Goal: Leave review/rating: Share an evaluation or opinion about a product, service, or content

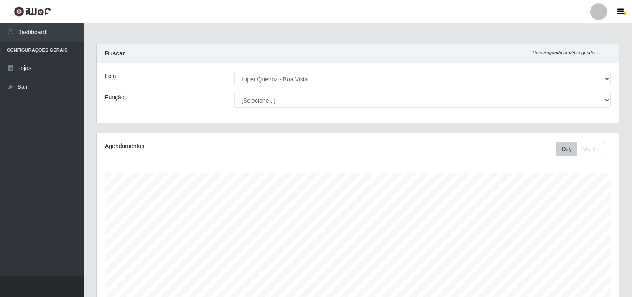
select select "514"
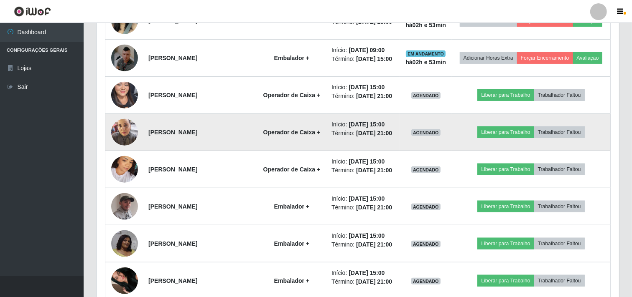
scroll to position [603, 0]
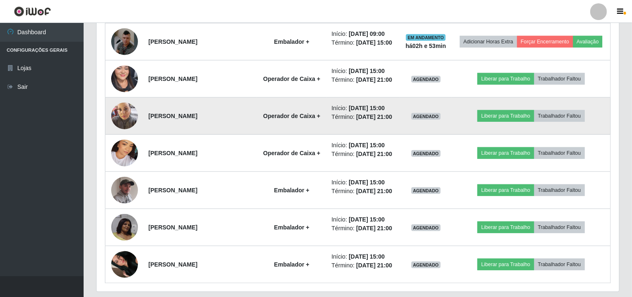
click at [117, 134] on img at bounding box center [124, 116] width 27 height 36
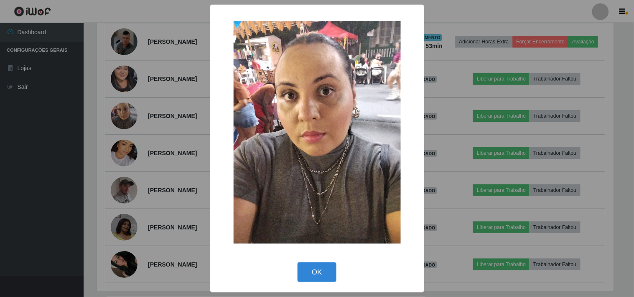
click at [117, 175] on div "× OK Cancel" at bounding box center [317, 148] width 634 height 297
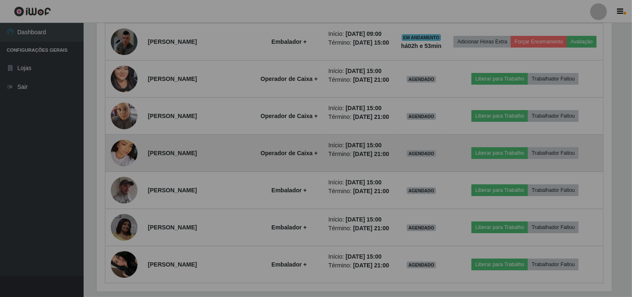
scroll to position [173, 522]
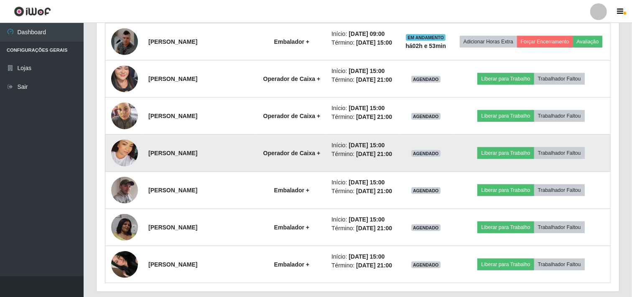
click at [128, 177] on img at bounding box center [124, 154] width 27 height 48
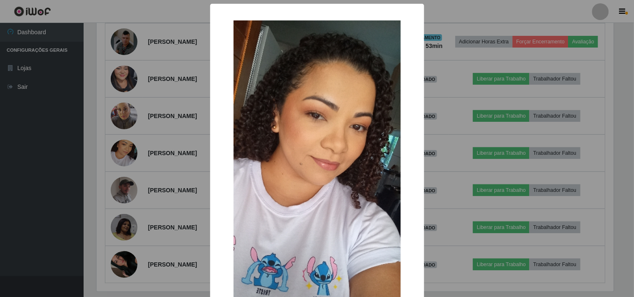
click at [130, 212] on div "× OK Cancel" at bounding box center [317, 148] width 634 height 297
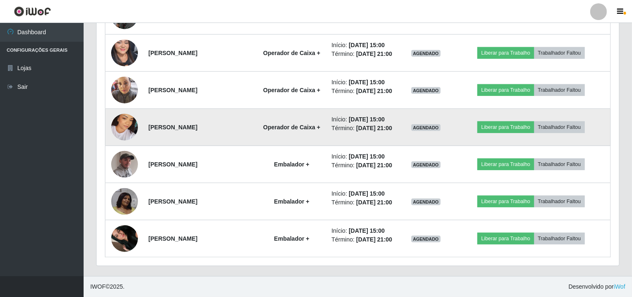
scroll to position [696, 0]
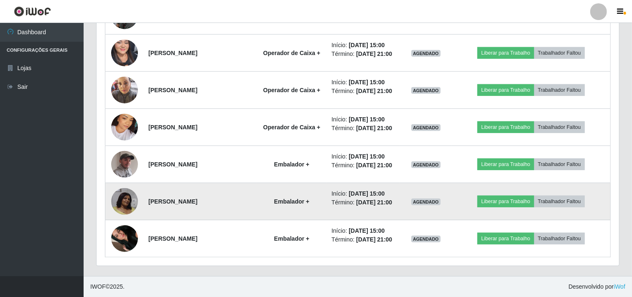
click at [127, 211] on img at bounding box center [124, 201] width 27 height 27
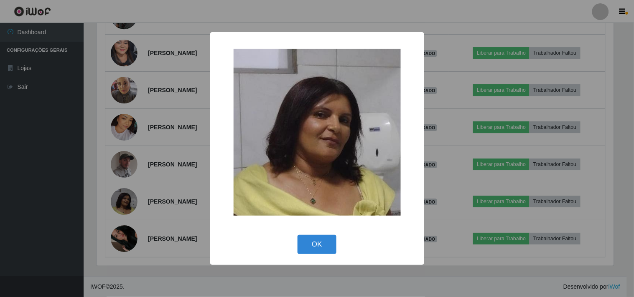
click at [125, 211] on div "× OK Cancel" at bounding box center [317, 148] width 634 height 297
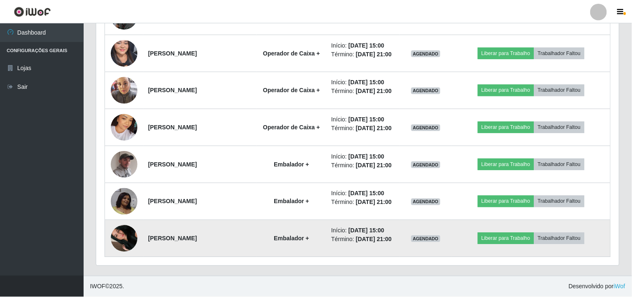
scroll to position [173, 522]
click at [132, 256] on img at bounding box center [124, 239] width 27 height 48
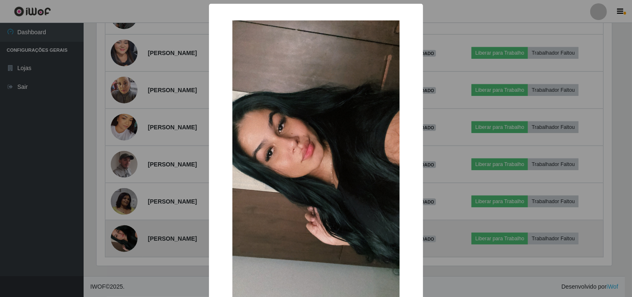
scroll to position [173, 517]
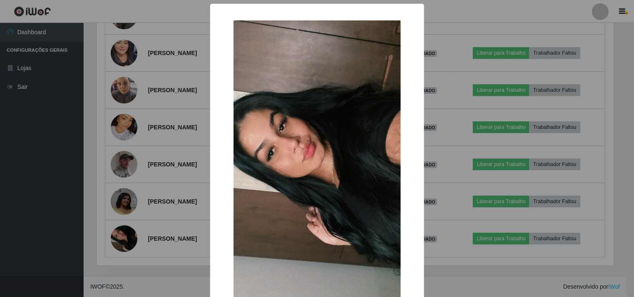
click at [124, 226] on div "× OK Cancel" at bounding box center [317, 148] width 634 height 297
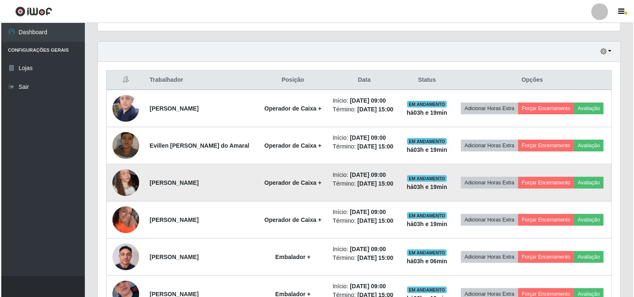
scroll to position [278, 0]
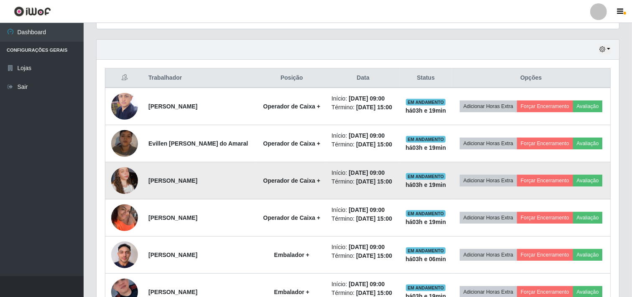
click at [122, 198] on img at bounding box center [124, 181] width 27 height 48
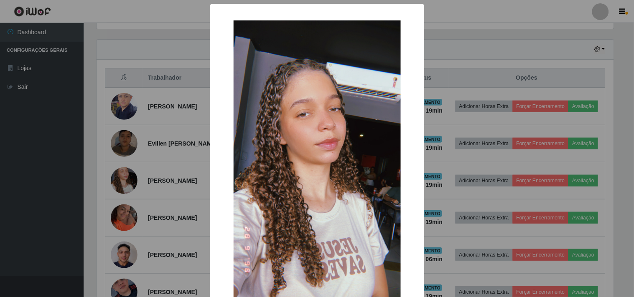
click at [122, 190] on div "× OK Cancel" at bounding box center [317, 148] width 634 height 297
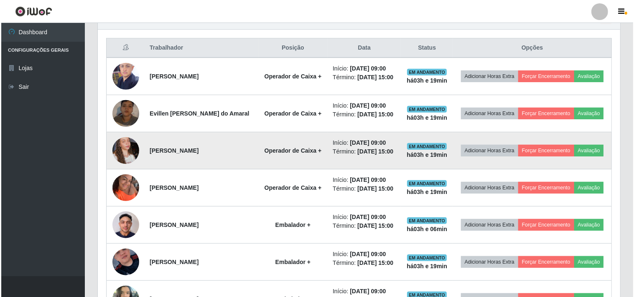
scroll to position [325, 0]
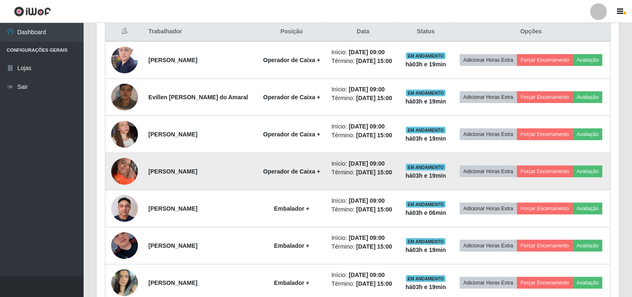
click at [119, 189] on img at bounding box center [124, 172] width 27 height 36
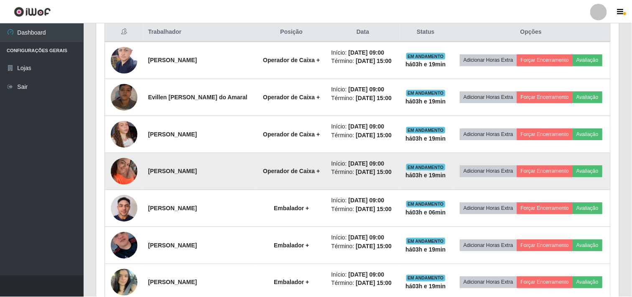
scroll to position [173, 517]
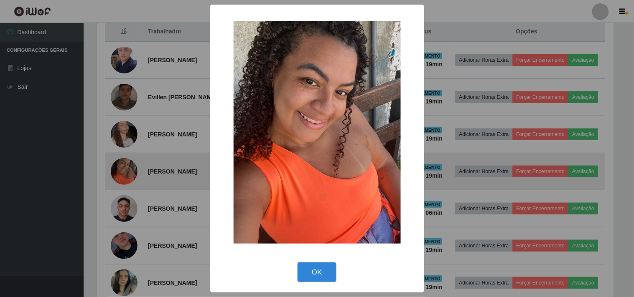
click at [119, 190] on div "× OK Cancel" at bounding box center [317, 148] width 634 height 297
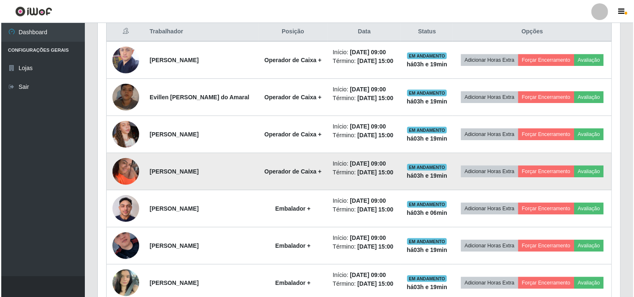
scroll to position [173, 522]
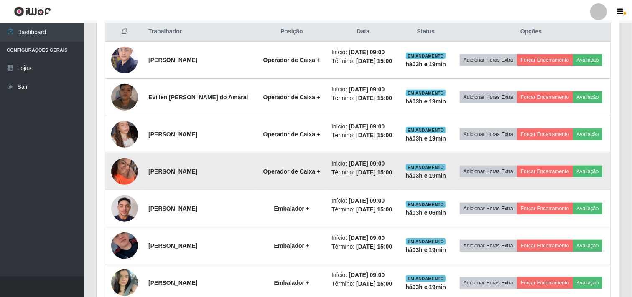
click at [127, 181] on img at bounding box center [124, 172] width 27 height 36
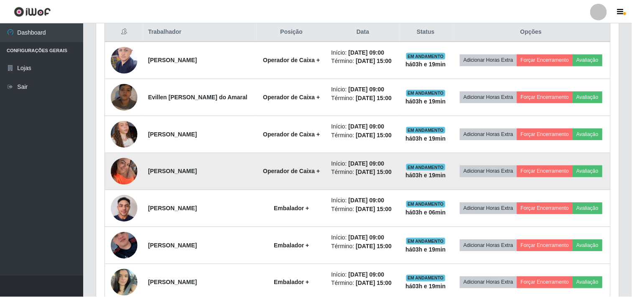
scroll to position [173, 517]
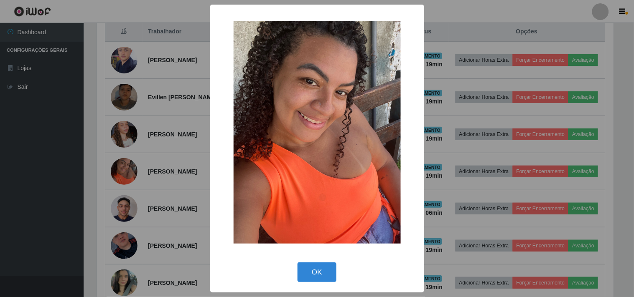
click at [127, 183] on div "× OK Cancel" at bounding box center [317, 148] width 634 height 297
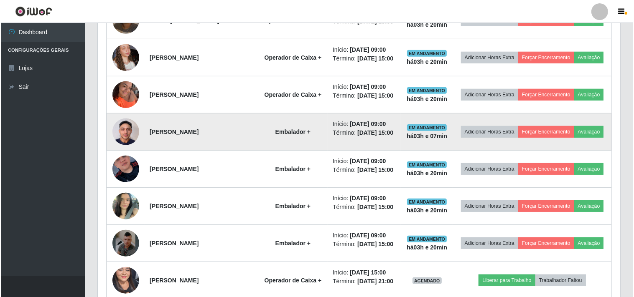
scroll to position [418, 0]
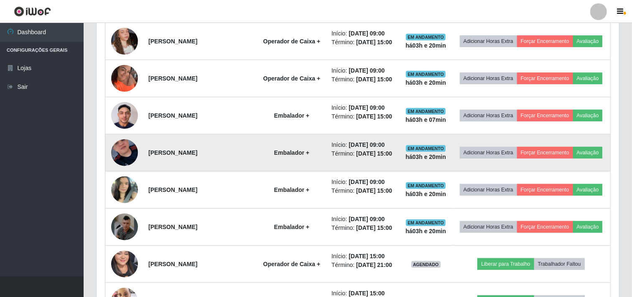
click at [118, 175] on img at bounding box center [124, 153] width 27 height 48
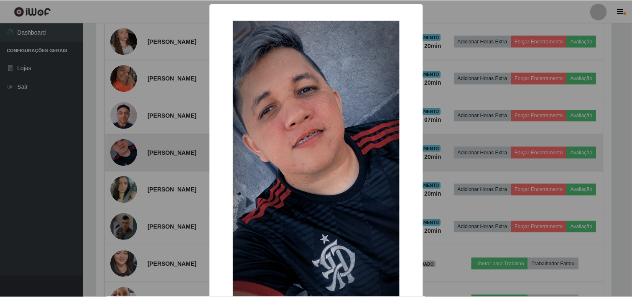
scroll to position [173, 517]
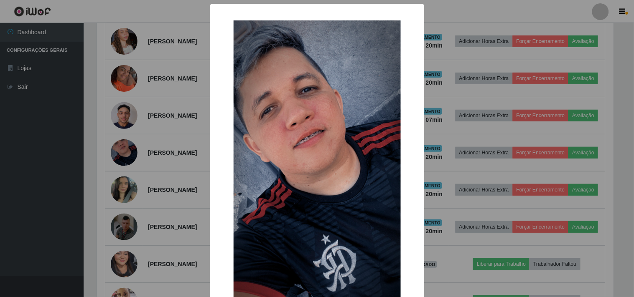
click at [118, 171] on div "× OK Cancel" at bounding box center [317, 148] width 634 height 297
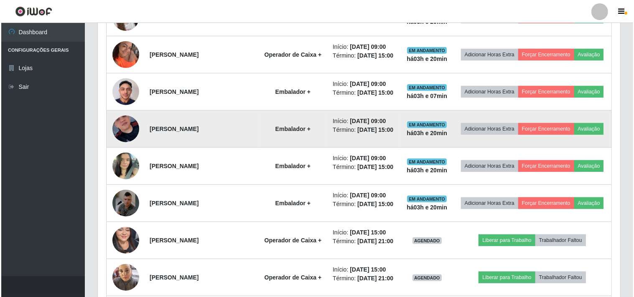
scroll to position [464, 0]
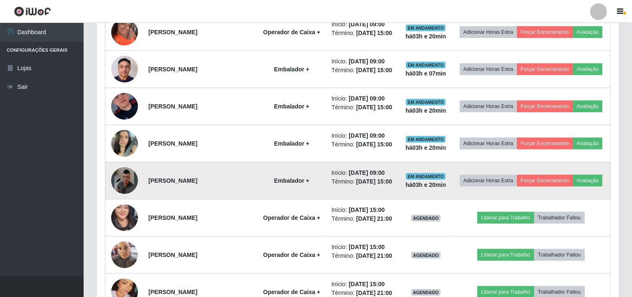
click at [123, 199] on img at bounding box center [124, 181] width 27 height 36
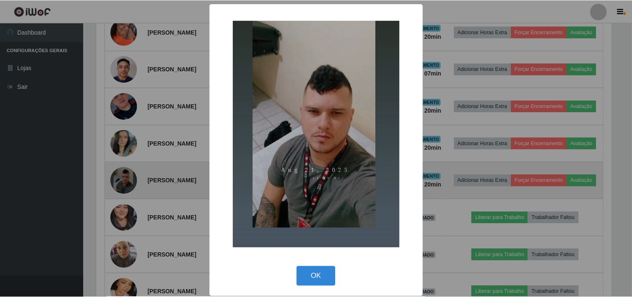
scroll to position [173, 517]
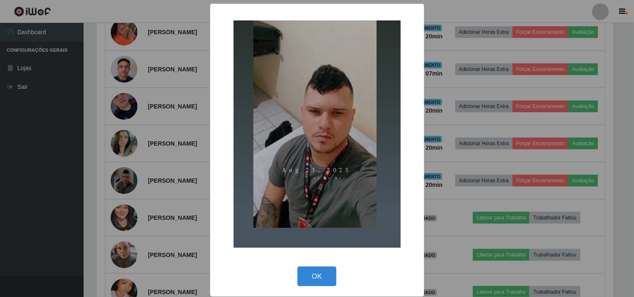
click at [126, 206] on div "× OK Cancel" at bounding box center [317, 148] width 634 height 297
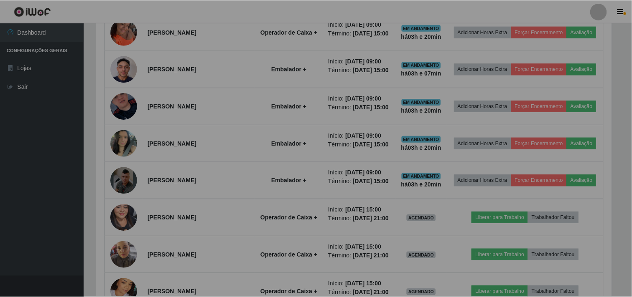
scroll to position [173, 522]
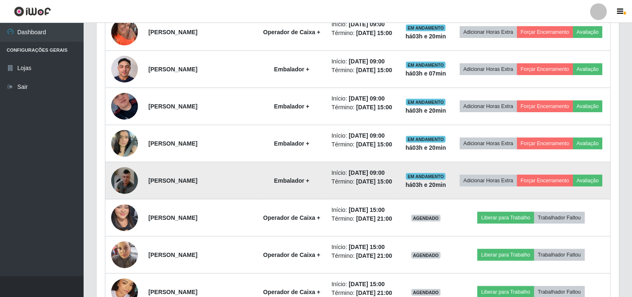
click at [125, 199] on img at bounding box center [124, 181] width 27 height 36
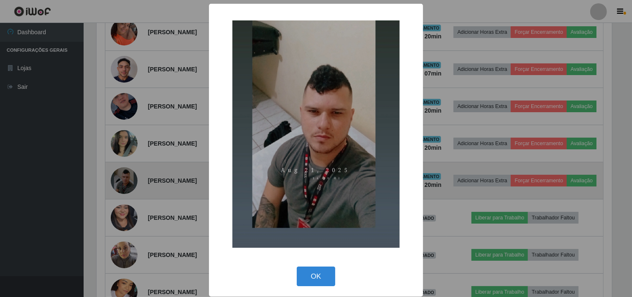
scroll to position [173, 517]
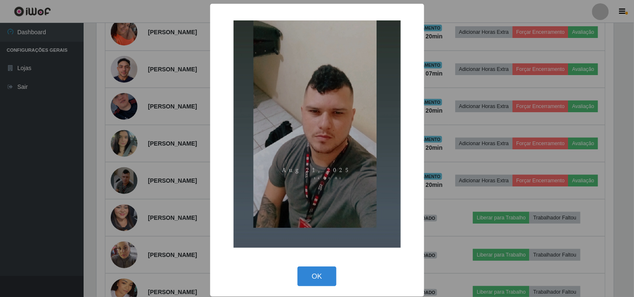
click at [136, 195] on div "× OK Cancel" at bounding box center [317, 148] width 634 height 297
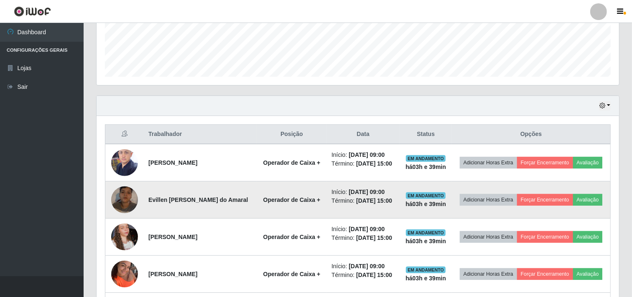
scroll to position [232, 0]
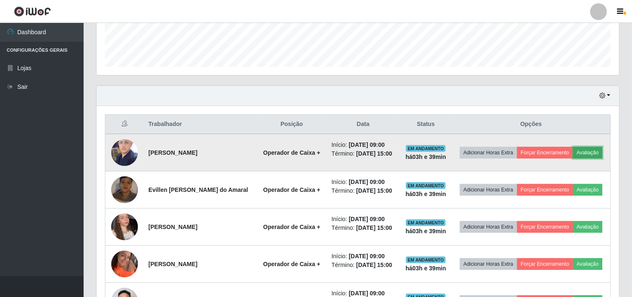
click at [573, 159] on button "Avaliação" at bounding box center [588, 153] width 30 height 12
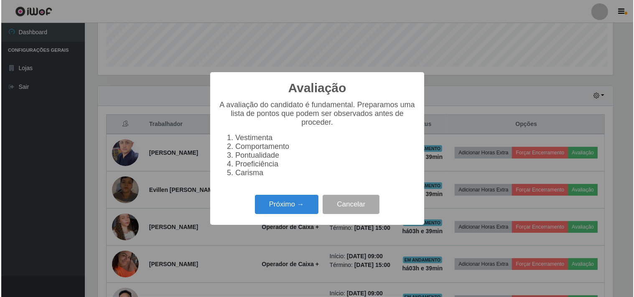
scroll to position [173, 517]
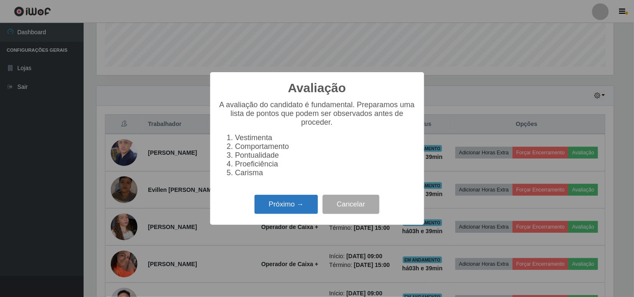
click at [281, 211] on button "Próximo →" at bounding box center [286, 205] width 64 height 20
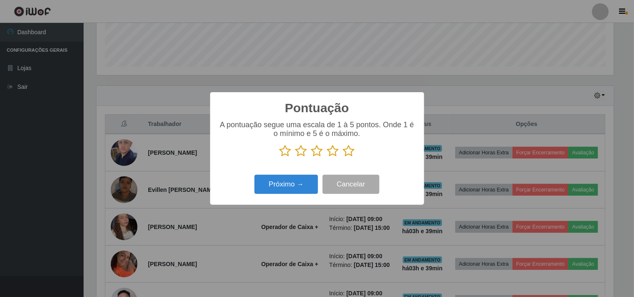
click at [345, 163] on div "A pontuação segue uma escala de 1 à 5 pontos. Onde 1 é o mínimo e 5 é o máximo." at bounding box center [317, 142] width 197 height 43
click at [351, 150] on icon at bounding box center [349, 151] width 12 height 13
click at [343, 158] on input "radio" at bounding box center [343, 158] width 0 height 0
click at [300, 181] on button "Próximo →" at bounding box center [286, 185] width 64 height 20
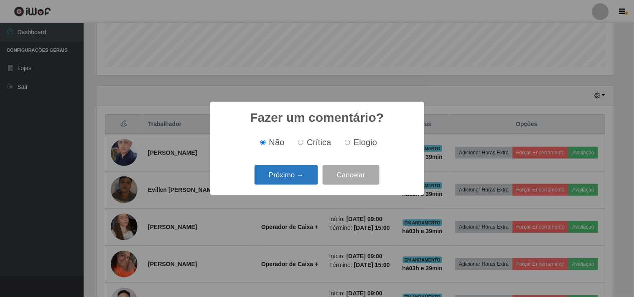
click at [287, 174] on button "Próximo →" at bounding box center [286, 175] width 64 height 20
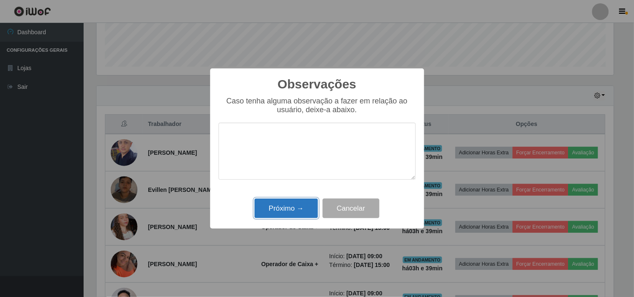
click at [286, 210] on button "Próximo →" at bounding box center [286, 209] width 64 height 20
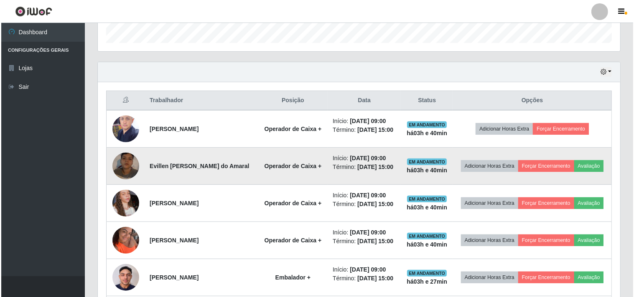
scroll to position [278, 0]
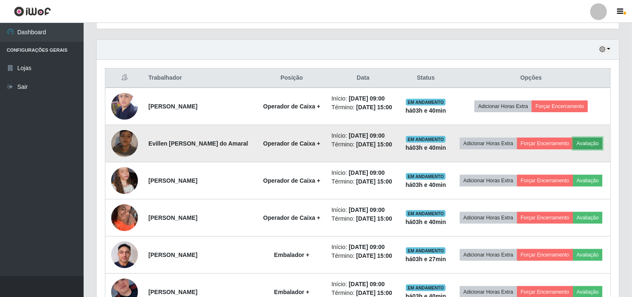
click at [573, 150] on button "Avaliação" at bounding box center [588, 144] width 30 height 12
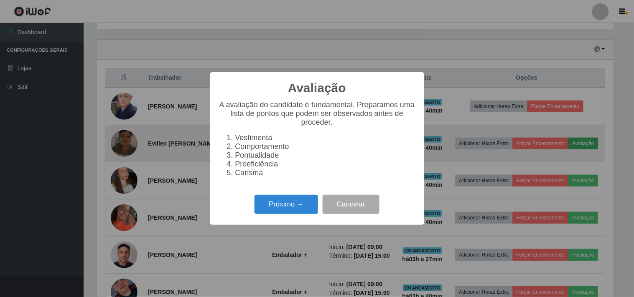
scroll to position [173, 517]
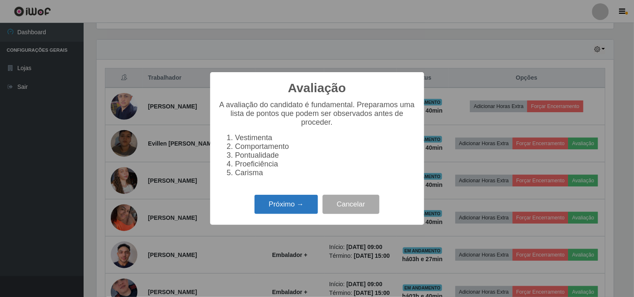
click at [273, 212] on button "Próximo →" at bounding box center [286, 205] width 64 height 20
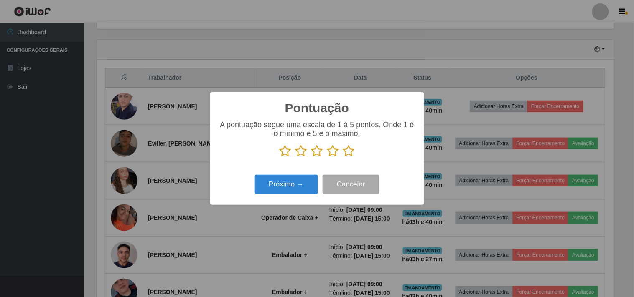
click at [333, 151] on icon at bounding box center [333, 151] width 12 height 13
click at [327, 158] on input "radio" at bounding box center [327, 158] width 0 height 0
click at [305, 184] on button "Próximo →" at bounding box center [286, 185] width 64 height 20
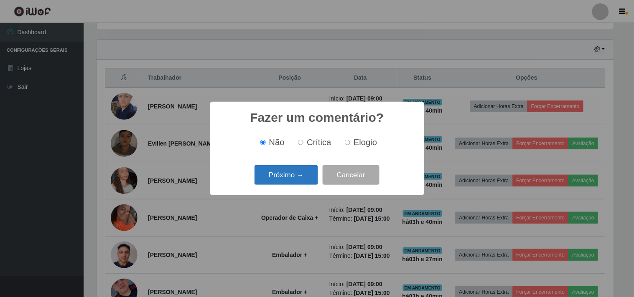
click at [303, 175] on button "Próximo →" at bounding box center [286, 175] width 64 height 20
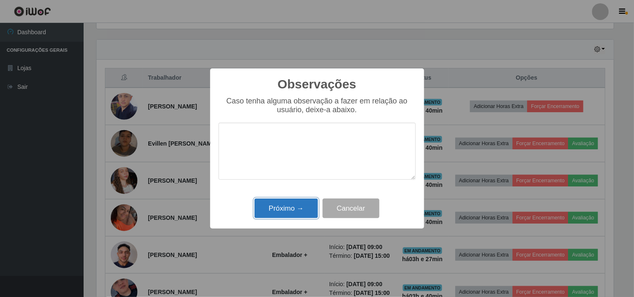
click at [302, 212] on button "Próximo →" at bounding box center [286, 209] width 64 height 20
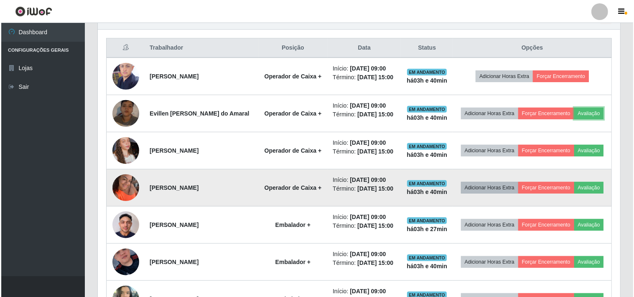
scroll to position [325, 0]
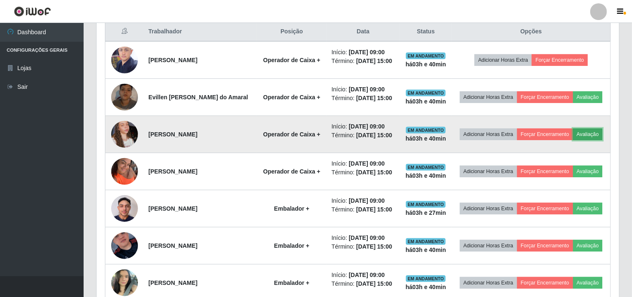
click at [573, 140] on button "Avaliação" at bounding box center [588, 135] width 30 height 12
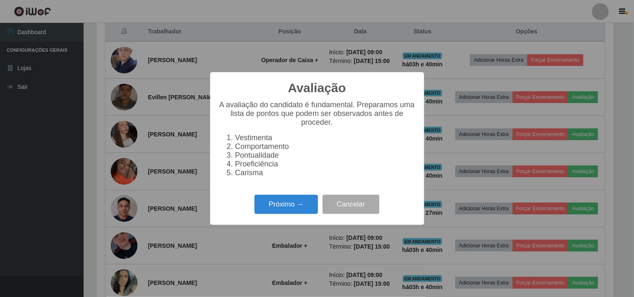
scroll to position [173, 517]
click at [279, 208] on button "Próximo →" at bounding box center [286, 205] width 64 height 20
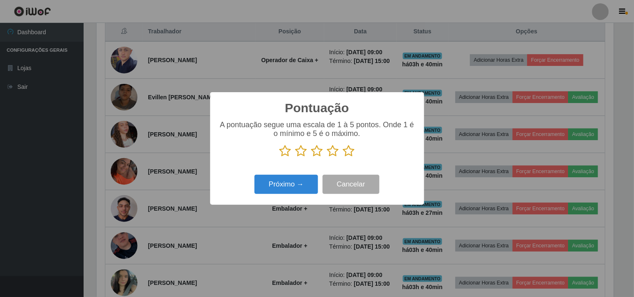
scroll to position [417640, 417296]
click at [303, 152] on icon at bounding box center [301, 151] width 12 height 13
click at [295, 158] on input "radio" at bounding box center [295, 158] width 0 height 0
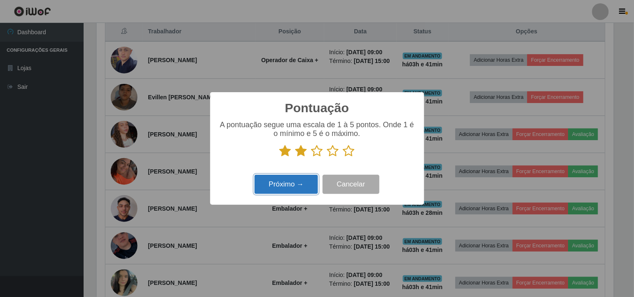
click at [295, 189] on button "Próximo →" at bounding box center [286, 185] width 64 height 20
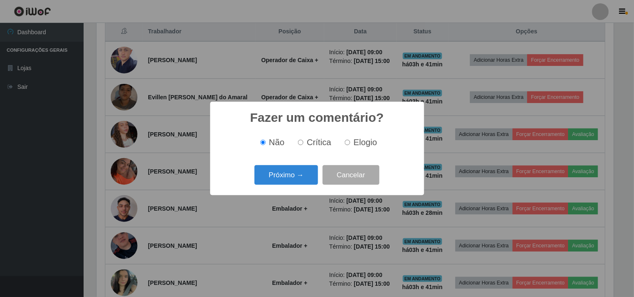
click at [304, 144] on label "Crítica" at bounding box center [313, 143] width 37 height 10
click at [303, 144] on input "Crítica" at bounding box center [300, 142] width 5 height 5
radio input "true"
click at [288, 173] on button "Próximo →" at bounding box center [286, 175] width 64 height 20
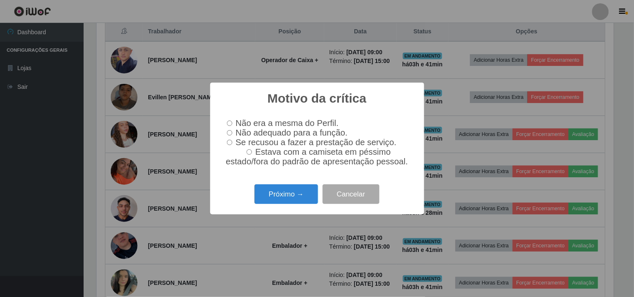
click at [231, 132] on input "Não adequado para a função." at bounding box center [229, 132] width 5 height 5
radio input "true"
click at [301, 199] on button "Próximo →" at bounding box center [286, 195] width 64 height 20
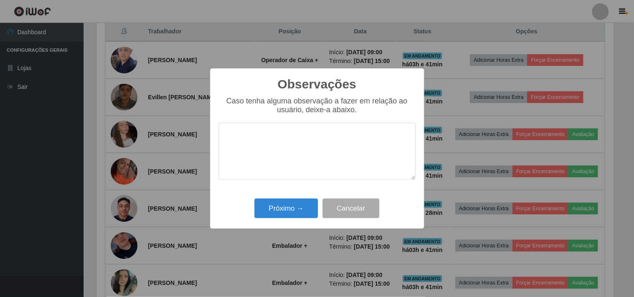
click at [282, 145] on textarea at bounding box center [317, 151] width 197 height 57
type textarea "N"
type textarea "P"
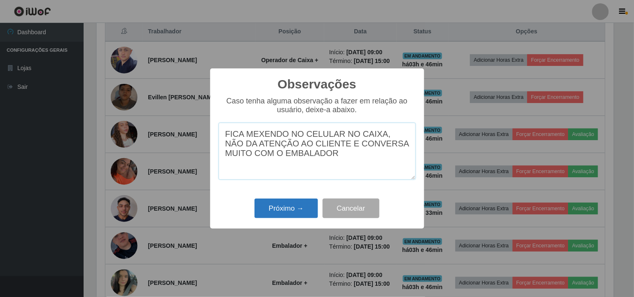
type textarea "FICA MEXENDO NO CELULAR NO CAIXA, NÃO DA ATENÇÃO AO CLIENTE E CONVERSA MUITO CO…"
click at [299, 205] on button "Próximo →" at bounding box center [286, 209] width 64 height 20
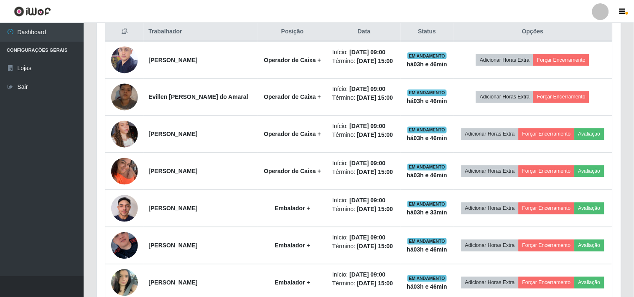
scroll to position [173, 522]
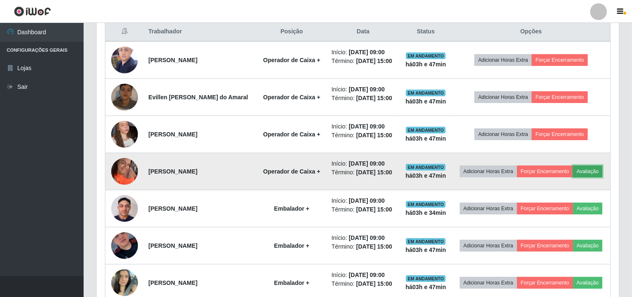
click at [573, 178] on button "Avaliação" at bounding box center [588, 172] width 30 height 12
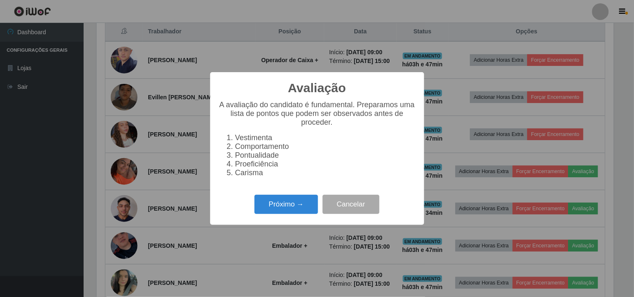
scroll to position [173, 517]
click at [296, 202] on button "Próximo →" at bounding box center [286, 205] width 64 height 20
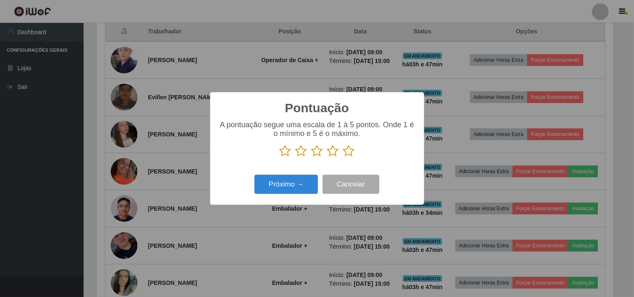
click at [344, 149] on icon at bounding box center [349, 151] width 12 height 13
click at [343, 158] on input "radio" at bounding box center [343, 158] width 0 height 0
click at [291, 178] on button "Próximo →" at bounding box center [286, 185] width 64 height 20
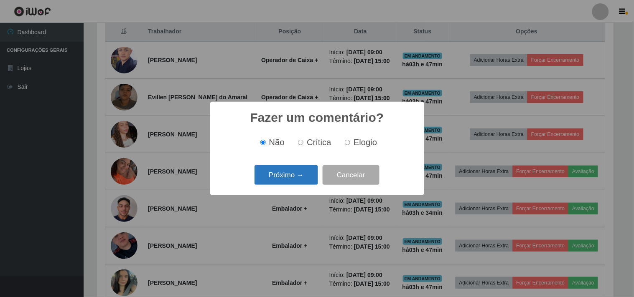
click at [293, 176] on button "Próximo →" at bounding box center [286, 175] width 64 height 20
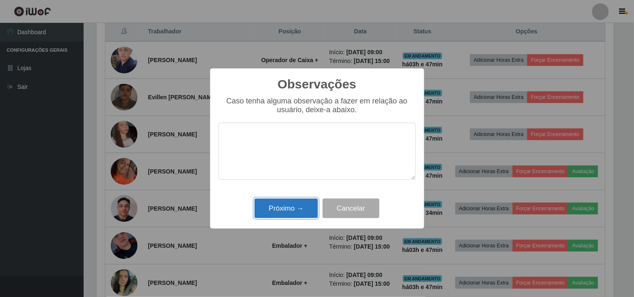
click at [293, 208] on button "Próximo →" at bounding box center [286, 209] width 64 height 20
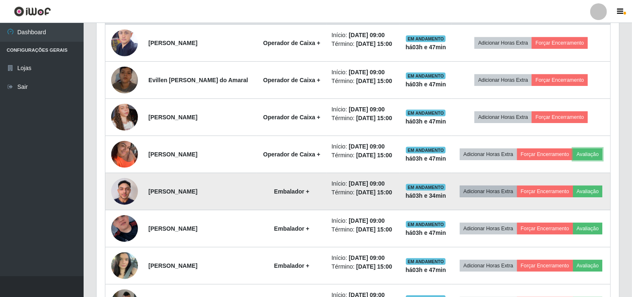
scroll to position [371, 0]
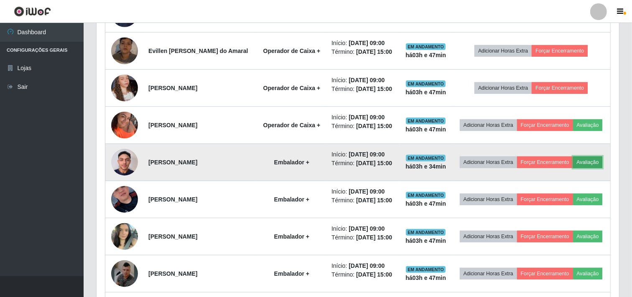
click at [573, 168] on button "Avaliação" at bounding box center [588, 163] width 30 height 12
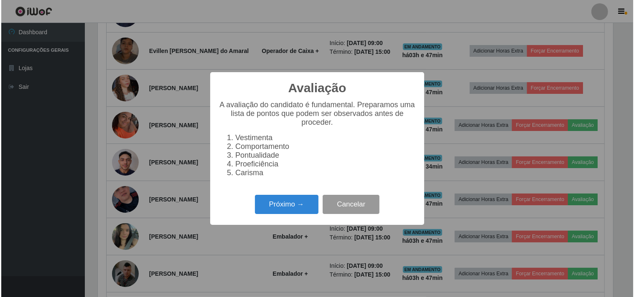
scroll to position [173, 517]
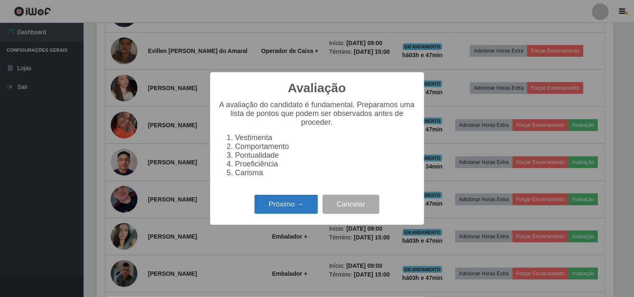
click at [290, 211] on button "Próximo →" at bounding box center [286, 205] width 64 height 20
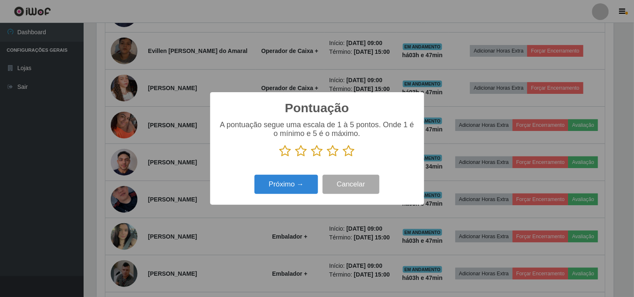
click at [320, 152] on icon at bounding box center [317, 151] width 12 height 13
click at [311, 158] on input "radio" at bounding box center [311, 158] width 0 height 0
click at [330, 158] on icon at bounding box center [333, 151] width 12 height 13
click at [327, 158] on input "radio" at bounding box center [327, 158] width 0 height 0
click at [320, 151] on icon at bounding box center [317, 151] width 12 height 13
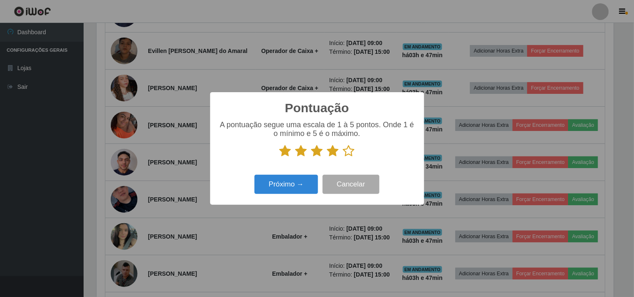
click at [311, 158] on input "radio" at bounding box center [311, 158] width 0 height 0
click at [299, 187] on button "Próximo →" at bounding box center [286, 185] width 64 height 20
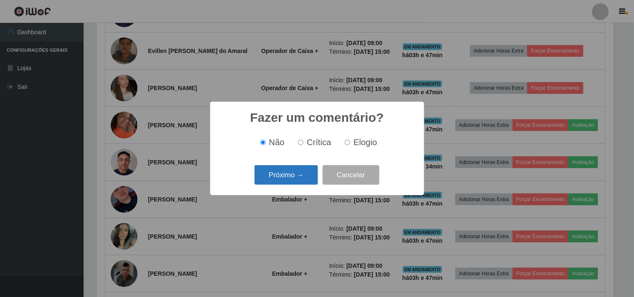
click at [308, 176] on button "Próximo →" at bounding box center [286, 175] width 64 height 20
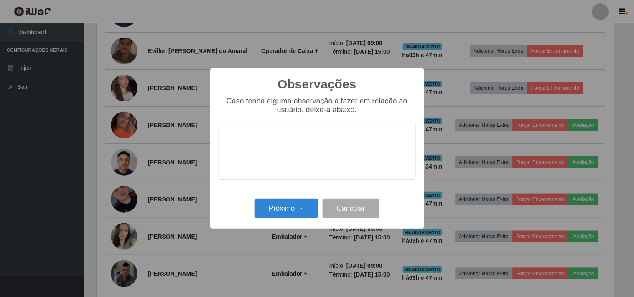
click at [297, 160] on textarea at bounding box center [317, 151] width 197 height 57
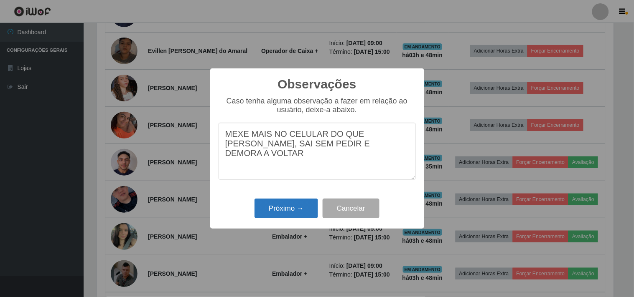
type textarea "MEXE MAIS NO CELULAR DO QUE [PERSON_NAME], SAI SEM PEDIR E DEMORA A VOLTAR"
click at [297, 206] on button "Próximo →" at bounding box center [286, 209] width 64 height 20
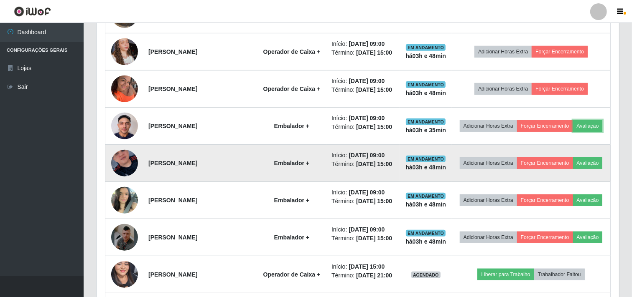
scroll to position [418, 0]
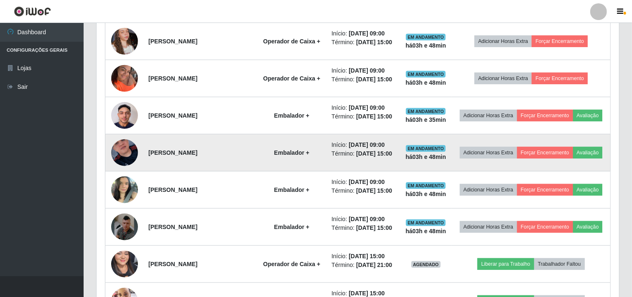
click at [135, 177] on img at bounding box center [124, 153] width 27 height 48
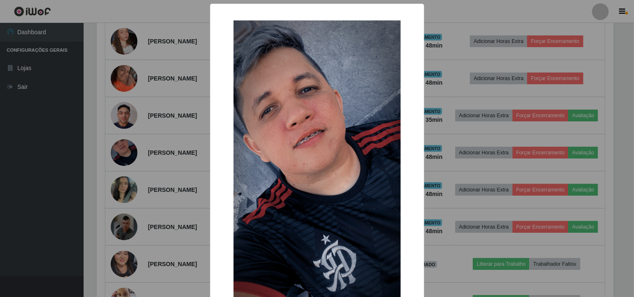
click at [135, 186] on div "× OK Cancel" at bounding box center [317, 148] width 634 height 297
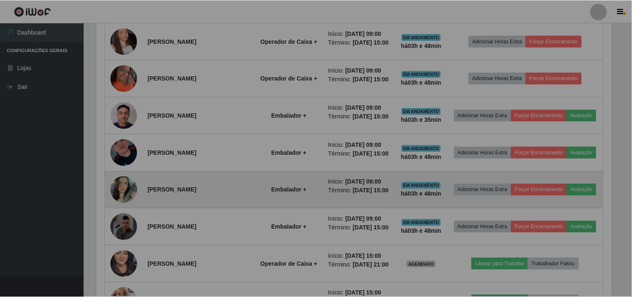
scroll to position [173, 522]
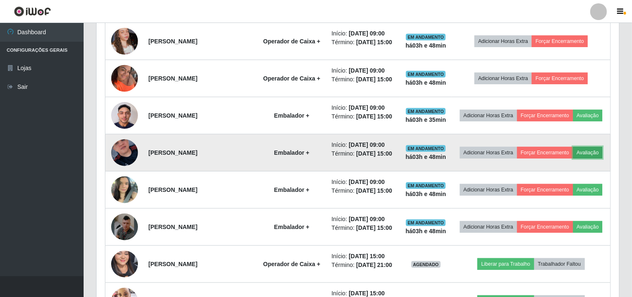
click at [573, 159] on button "Avaliação" at bounding box center [588, 153] width 30 height 12
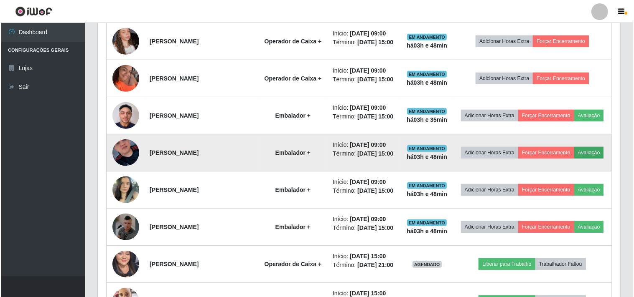
scroll to position [173, 517]
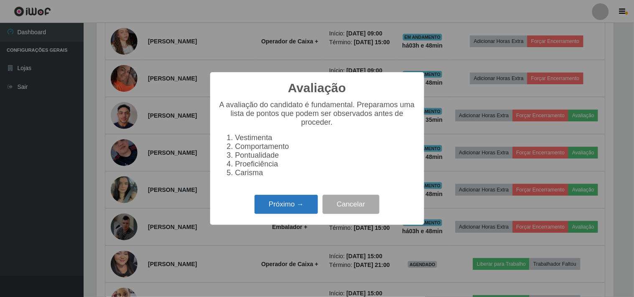
click at [289, 203] on button "Próximo →" at bounding box center [286, 205] width 64 height 20
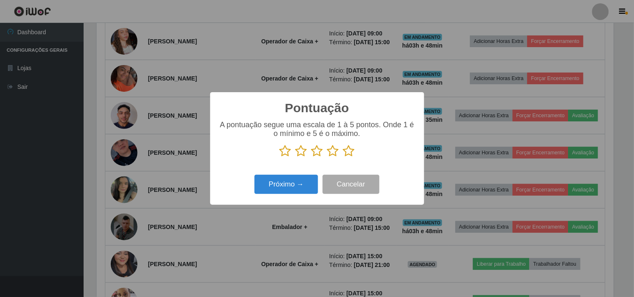
click at [353, 150] on icon at bounding box center [349, 151] width 12 height 13
click at [343, 158] on input "radio" at bounding box center [343, 158] width 0 height 0
click at [303, 181] on button "Próximo →" at bounding box center [286, 185] width 64 height 20
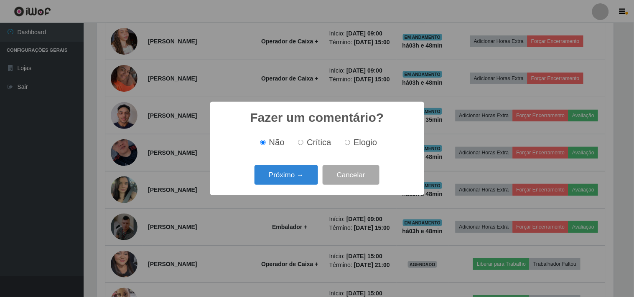
click at [303, 181] on button "Próximo →" at bounding box center [286, 175] width 64 height 20
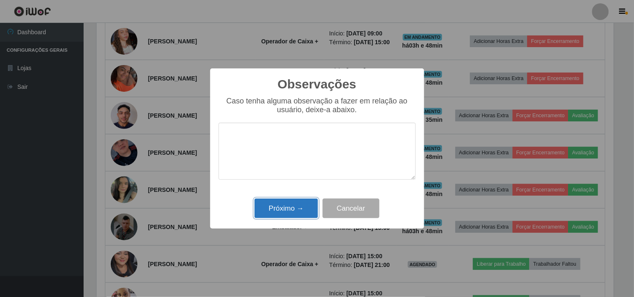
click at [292, 202] on button "Próximo →" at bounding box center [286, 209] width 64 height 20
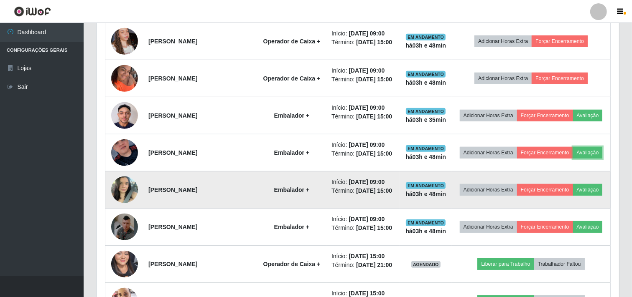
scroll to position [173, 522]
click at [573, 196] on button "Avaliação" at bounding box center [588, 190] width 30 height 12
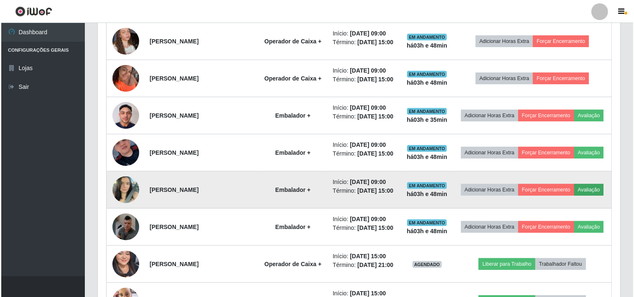
scroll to position [173, 517]
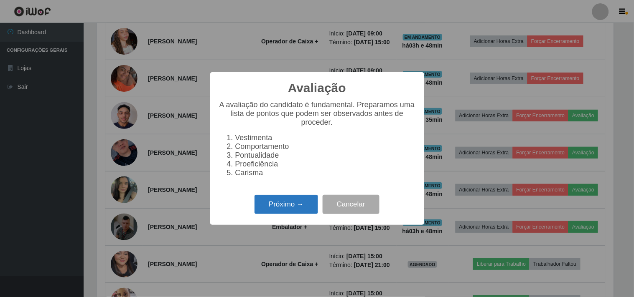
click at [286, 210] on button "Próximo →" at bounding box center [286, 205] width 64 height 20
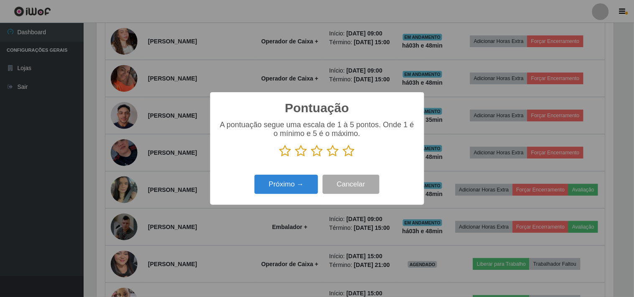
click at [348, 154] on icon at bounding box center [349, 151] width 12 height 13
click at [343, 158] on input "radio" at bounding box center [343, 158] width 0 height 0
click at [275, 185] on button "Próximo →" at bounding box center [286, 185] width 64 height 20
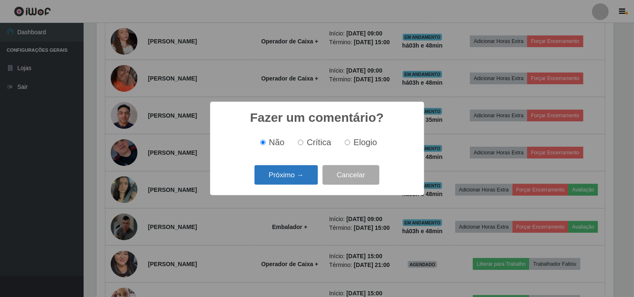
click at [278, 178] on button "Próximo →" at bounding box center [286, 175] width 64 height 20
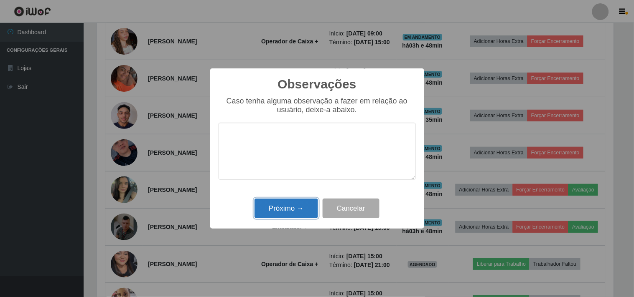
click at [278, 210] on button "Próximo →" at bounding box center [286, 209] width 64 height 20
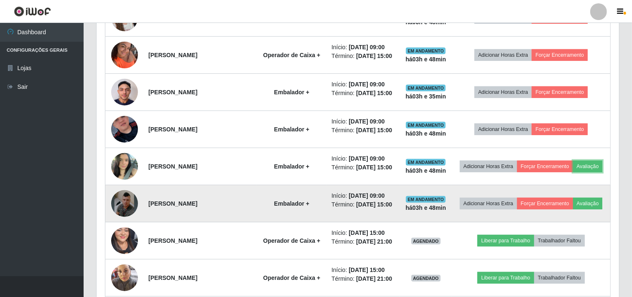
scroll to position [464, 0]
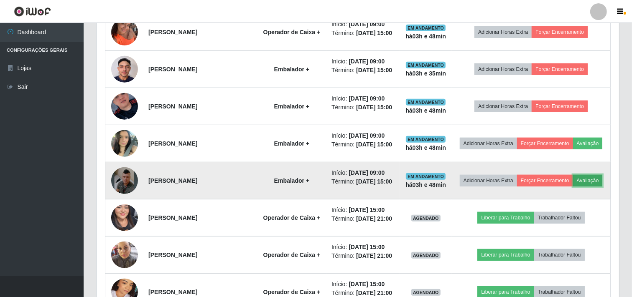
click at [573, 187] on button "Avaliação" at bounding box center [588, 181] width 30 height 12
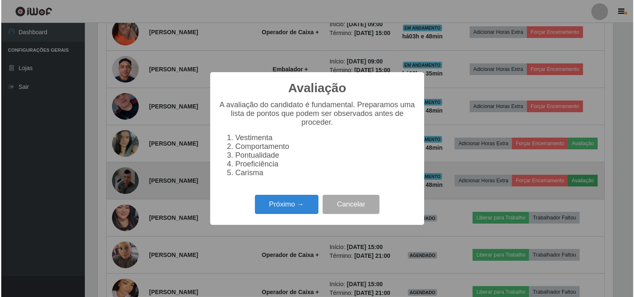
scroll to position [173, 517]
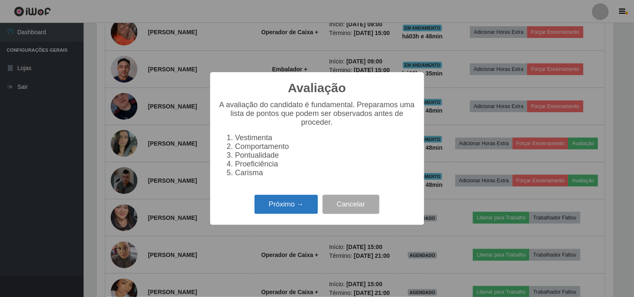
click at [281, 202] on button "Próximo →" at bounding box center [286, 205] width 64 height 20
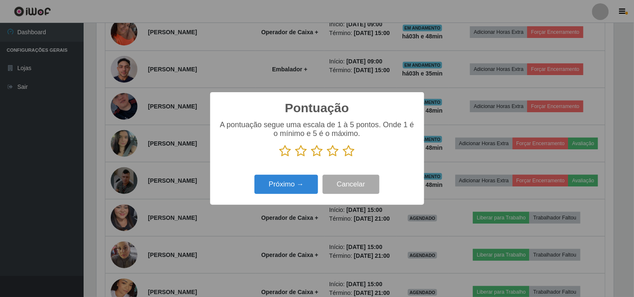
click at [348, 150] on icon at bounding box center [349, 151] width 12 height 13
click at [343, 158] on input "radio" at bounding box center [343, 158] width 0 height 0
click at [295, 186] on button "Próximo →" at bounding box center [286, 185] width 64 height 20
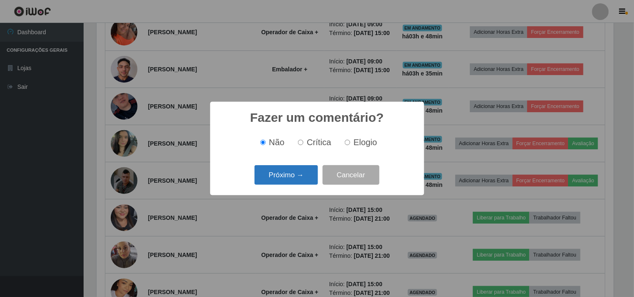
click at [304, 172] on button "Próximo →" at bounding box center [286, 175] width 64 height 20
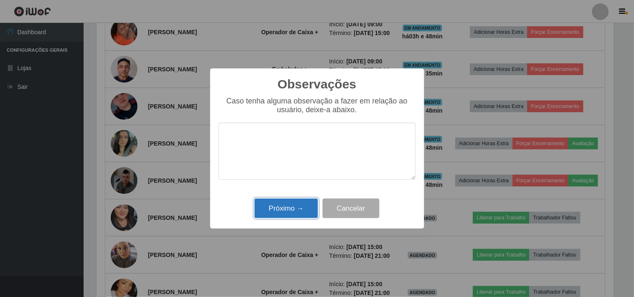
click at [286, 204] on button "Próximo →" at bounding box center [286, 209] width 64 height 20
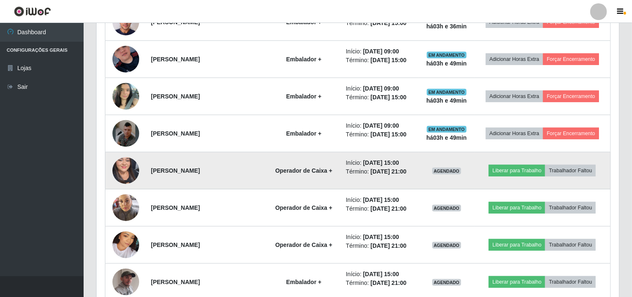
scroll to position [557, 0]
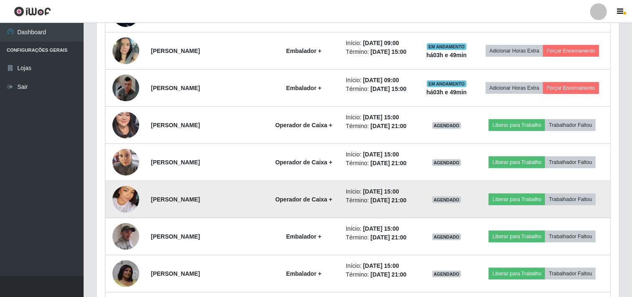
click at [118, 202] on img at bounding box center [125, 200] width 27 height 48
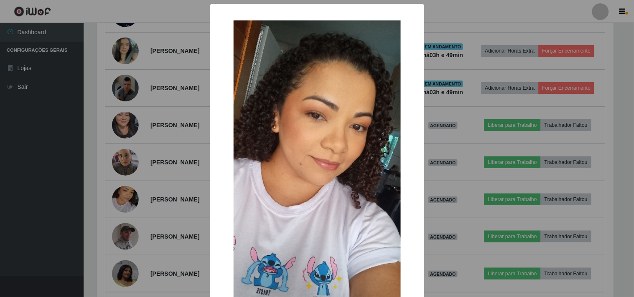
click at [118, 195] on div "× OK Cancel" at bounding box center [317, 148] width 634 height 297
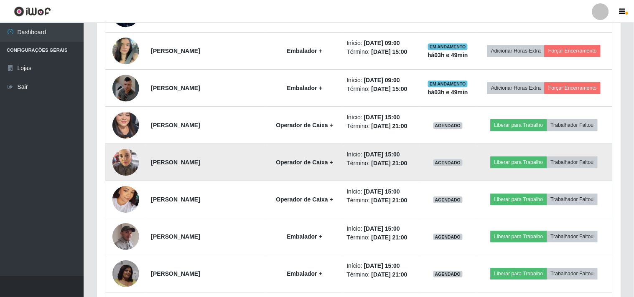
scroll to position [173, 522]
click at [119, 168] on img at bounding box center [125, 163] width 27 height 36
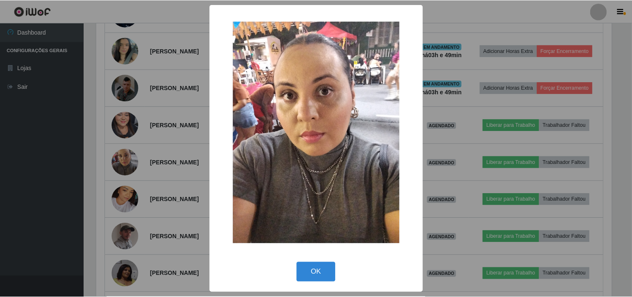
scroll to position [173, 517]
click at [120, 167] on div "× OK Cancel" at bounding box center [317, 148] width 634 height 297
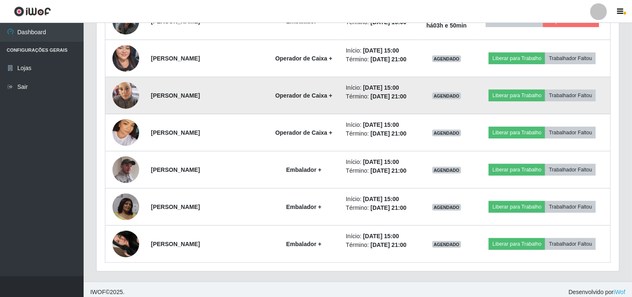
scroll to position [630, 0]
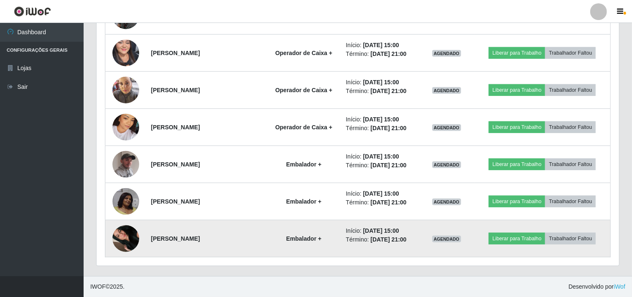
click at [132, 234] on img at bounding box center [125, 239] width 27 height 48
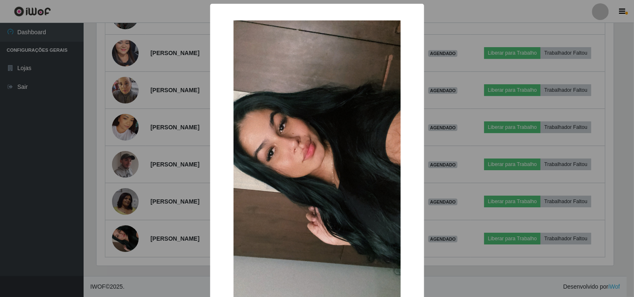
click at [174, 207] on div "× OK Cancel" at bounding box center [317, 148] width 634 height 297
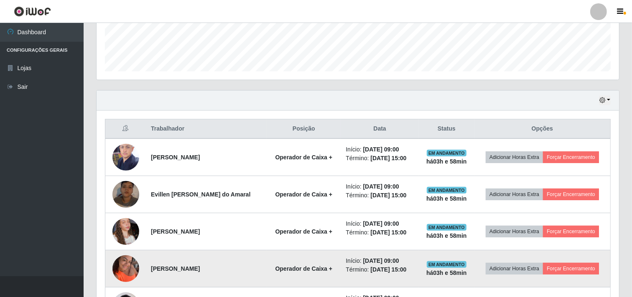
scroll to position [278, 0]
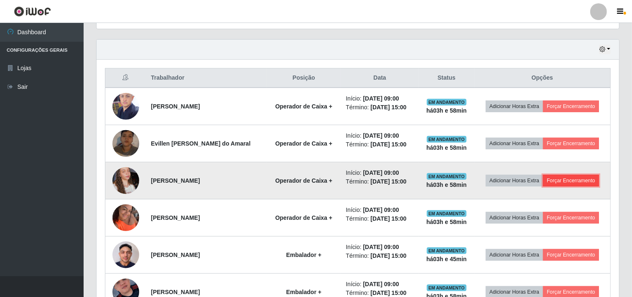
click at [579, 179] on button "Forçar Encerramento" at bounding box center [571, 181] width 56 height 12
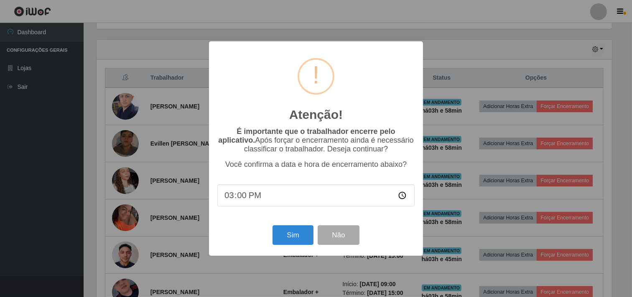
scroll to position [173, 517]
click at [302, 199] on input "15:00" at bounding box center [317, 196] width 197 height 22
type input "12:58"
click at [290, 239] on button "Sim" at bounding box center [294, 236] width 41 height 20
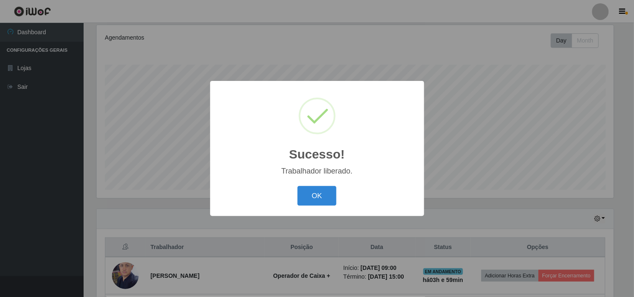
drag, startPoint x: 314, startPoint y: 207, endPoint x: 318, endPoint y: 198, distance: 10.1
click at [314, 206] on div "OK Cancel" at bounding box center [317, 196] width 197 height 24
click at [318, 198] on button "OK" at bounding box center [316, 196] width 39 height 20
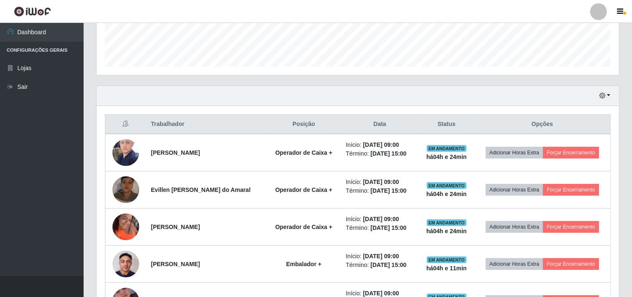
scroll to position [0, 0]
